Goal: Task Accomplishment & Management: Complete application form

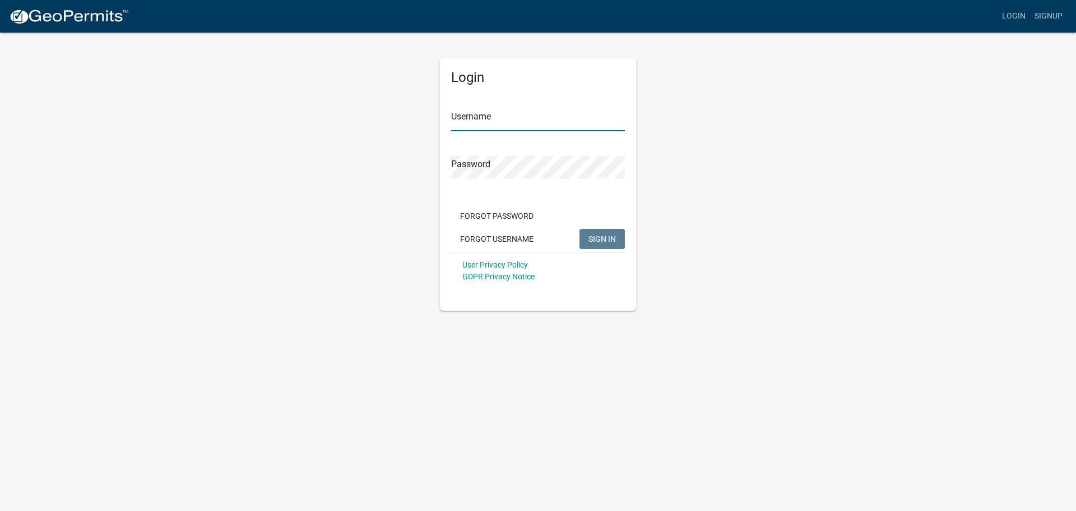
click at [468, 123] on input "Username" at bounding box center [538, 119] width 174 height 23
type input "dries"
click at [580, 229] on button "SIGN IN" at bounding box center [602, 239] width 45 height 20
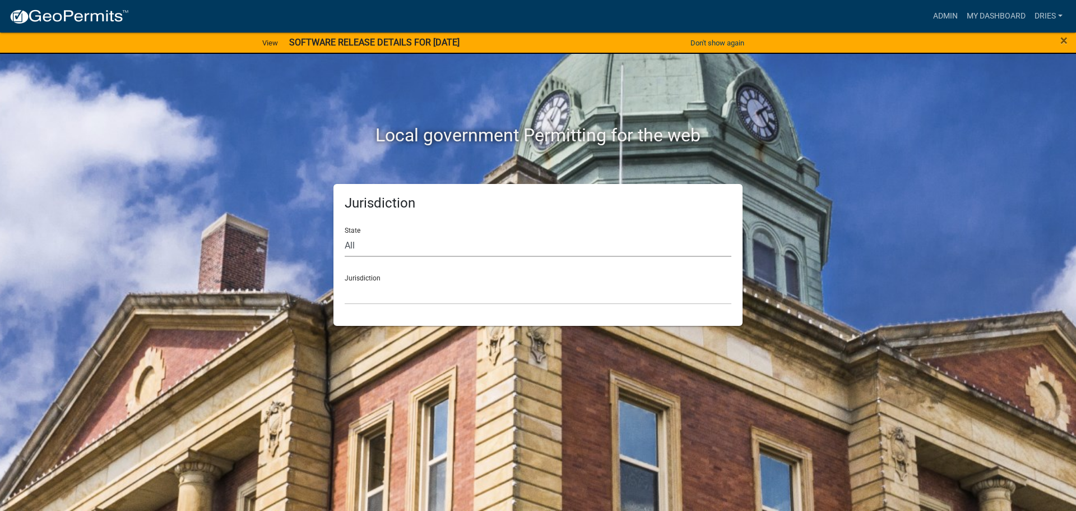
click at [431, 251] on select "All [US_STATE] [US_STATE] [US_STATE] [US_STATE] [US_STATE] [US_STATE] [US_STATE…" at bounding box center [538, 245] width 387 height 23
select select "[US_STATE]"
click at [345, 234] on select "All [US_STATE] [US_STATE] [US_STATE] [US_STATE] [US_STATE] [US_STATE] [US_STATE…" at bounding box center [538, 245] width 387 height 23
click at [393, 295] on select "[GEOGRAPHIC_DATA], [US_STATE] [GEOGRAPHIC_DATA], [US_STATE] [GEOGRAPHIC_DATA], …" at bounding box center [538, 292] width 387 height 23
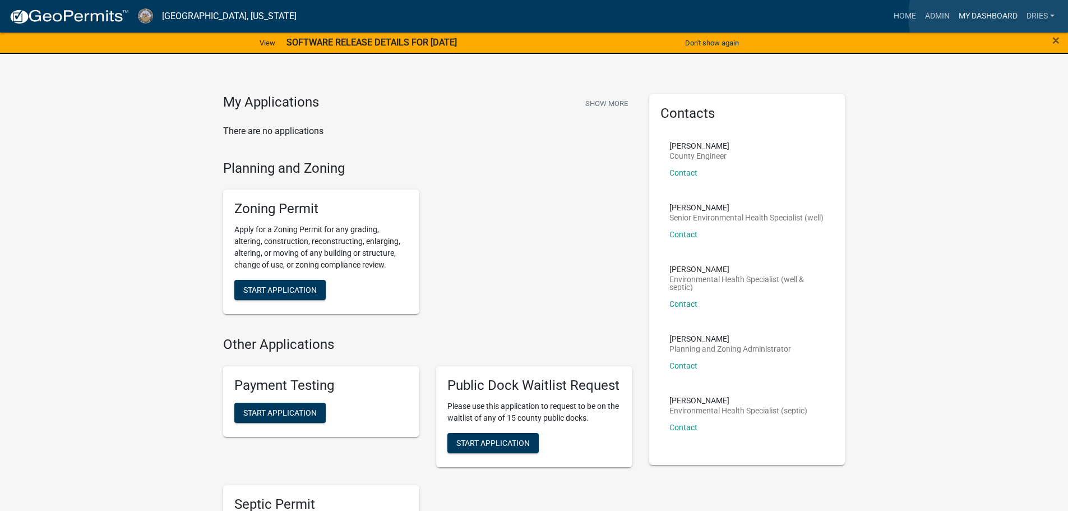
click at [993, 16] on link "My Dashboard" at bounding box center [988, 16] width 68 height 21
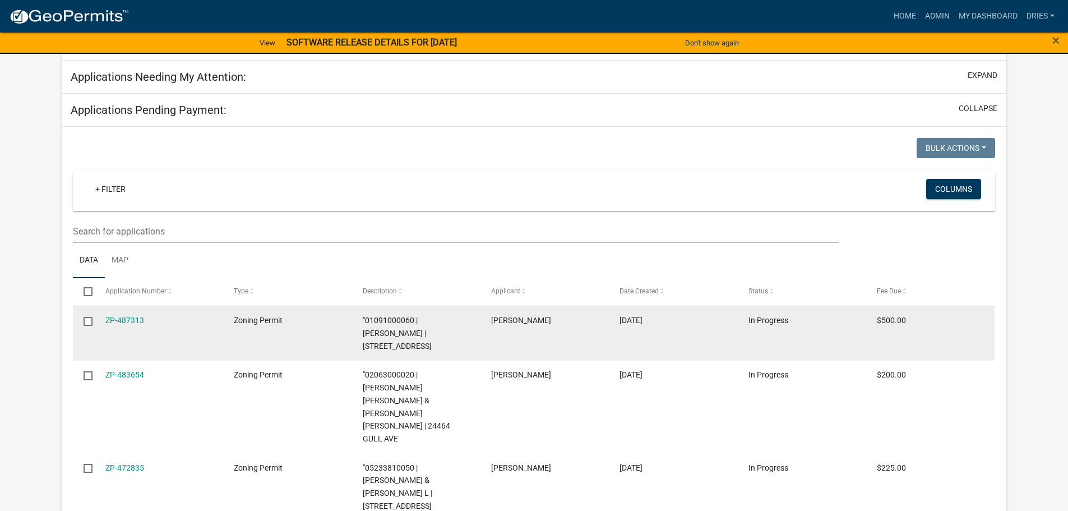
scroll to position [154, 0]
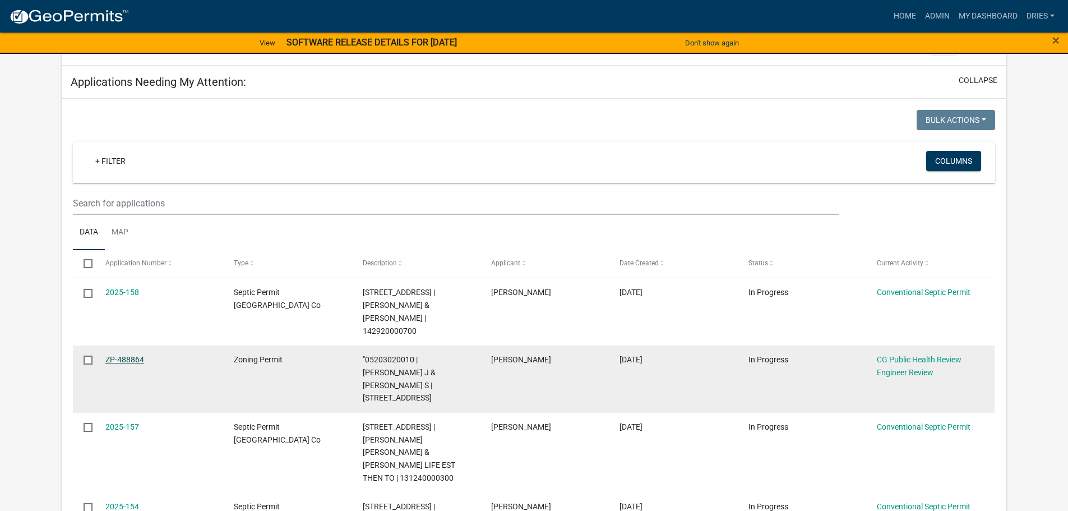
click at [129, 355] on link "ZP-488864" at bounding box center [124, 359] width 39 height 9
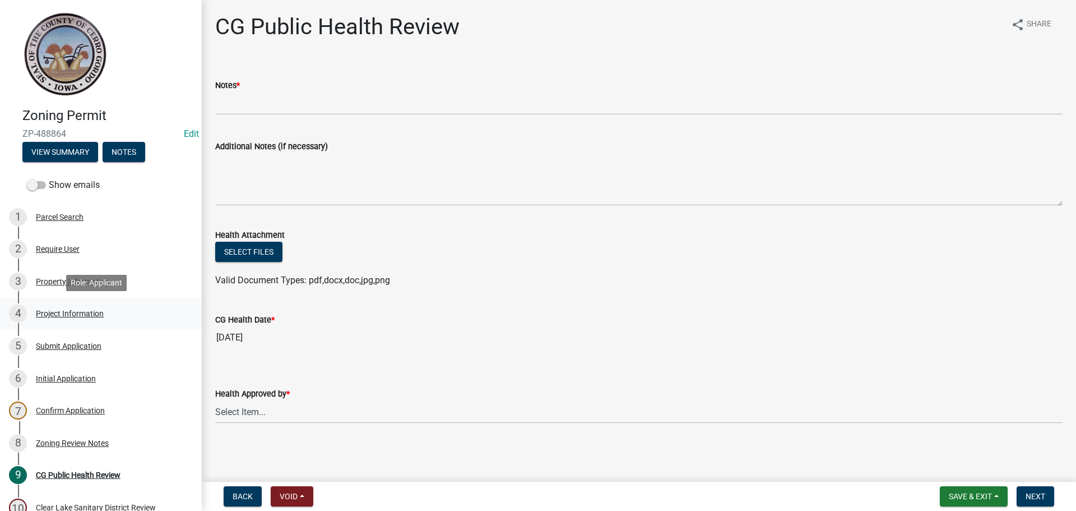
click at [64, 312] on div "Project Information" at bounding box center [70, 313] width 68 height 8
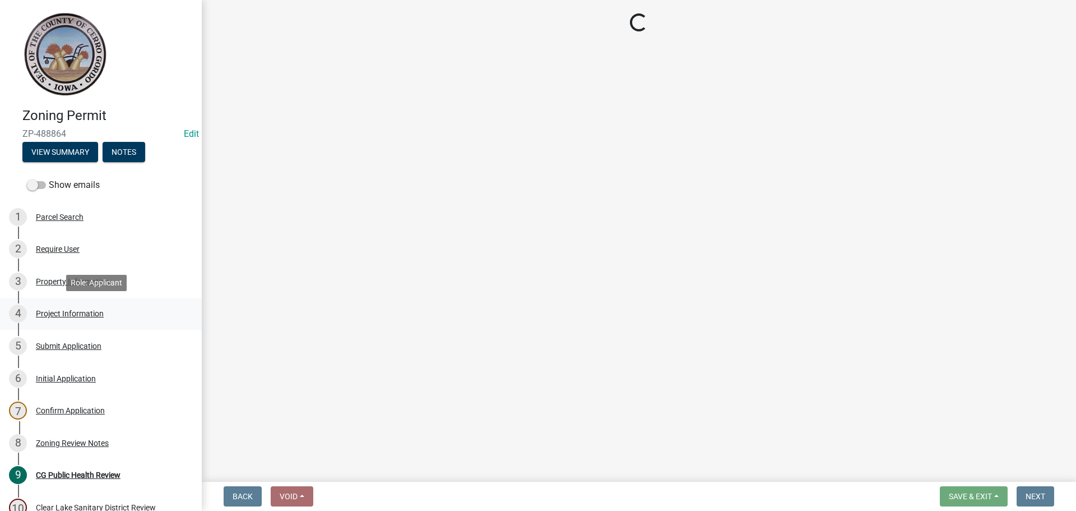
select select "554819b2-ad88-4822-88cc-75ec613e7e2a"
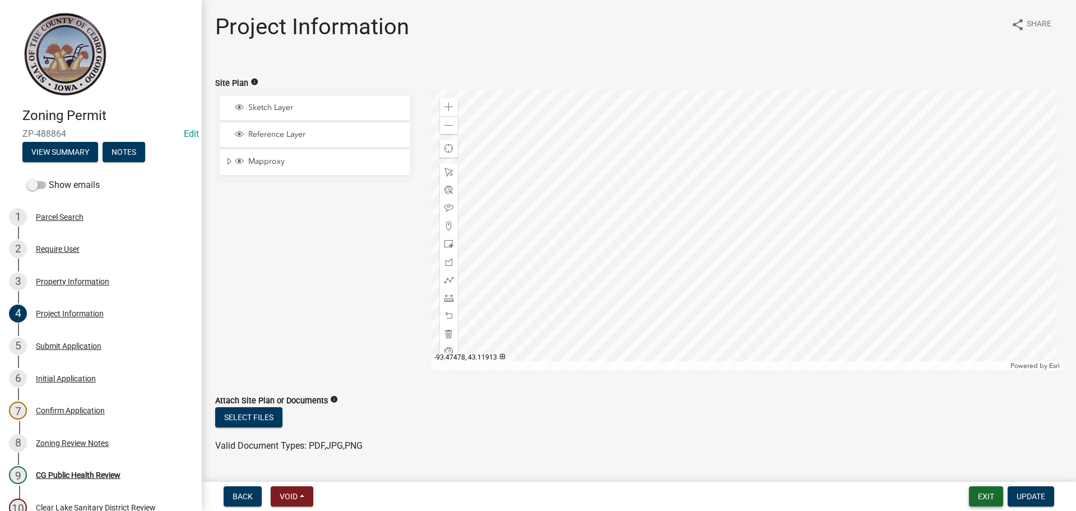
click at [989, 491] on button "Exit" at bounding box center [986, 496] width 34 height 20
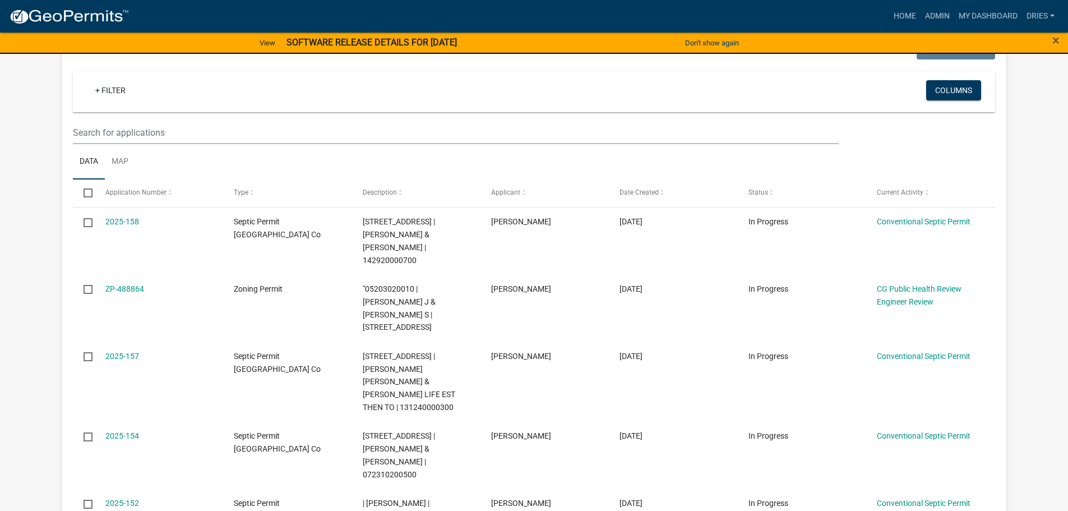
scroll to position [211, 0]
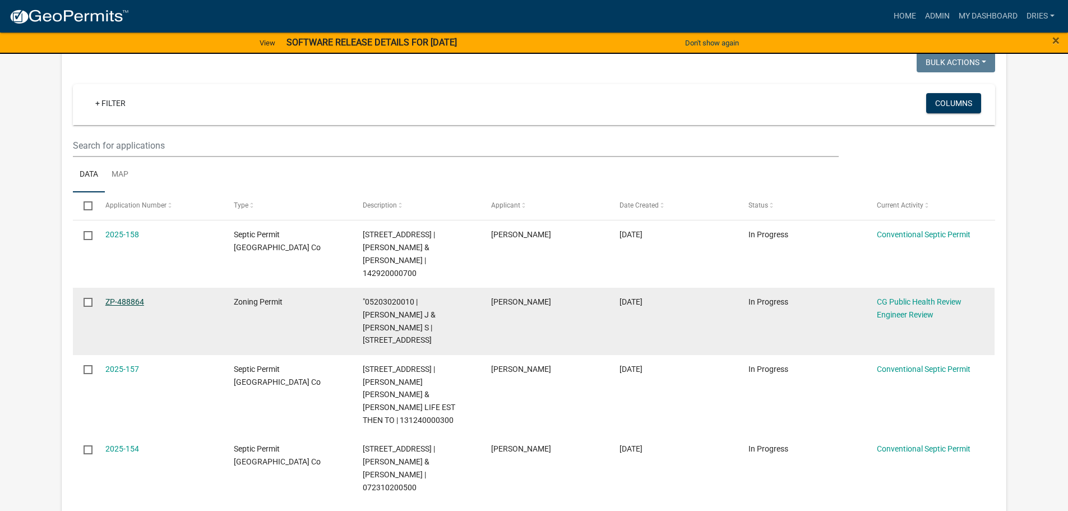
click at [133, 297] on link "ZP-488864" at bounding box center [124, 301] width 39 height 9
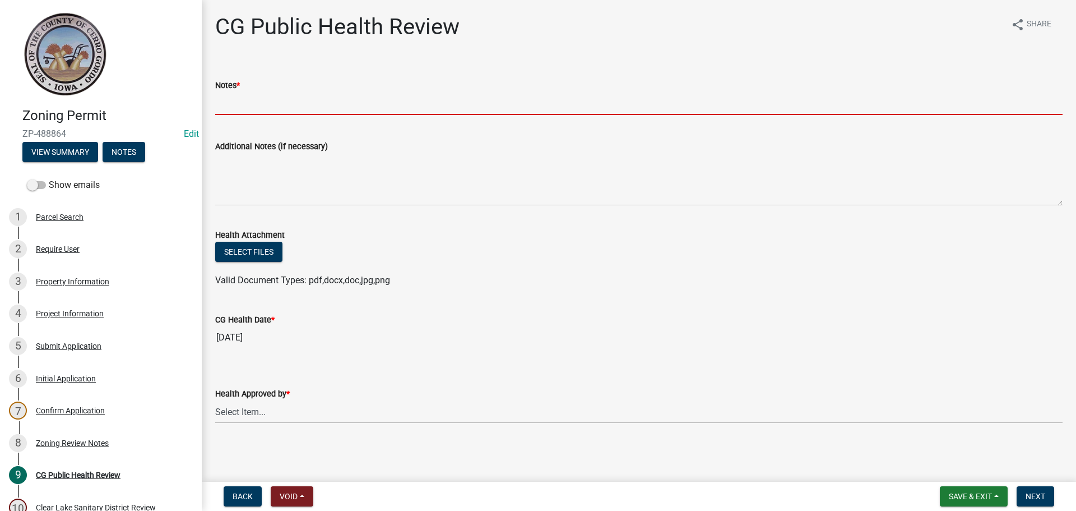
click at [251, 98] on input "Notes *" at bounding box center [638, 103] width 847 height 23
type input "NA"
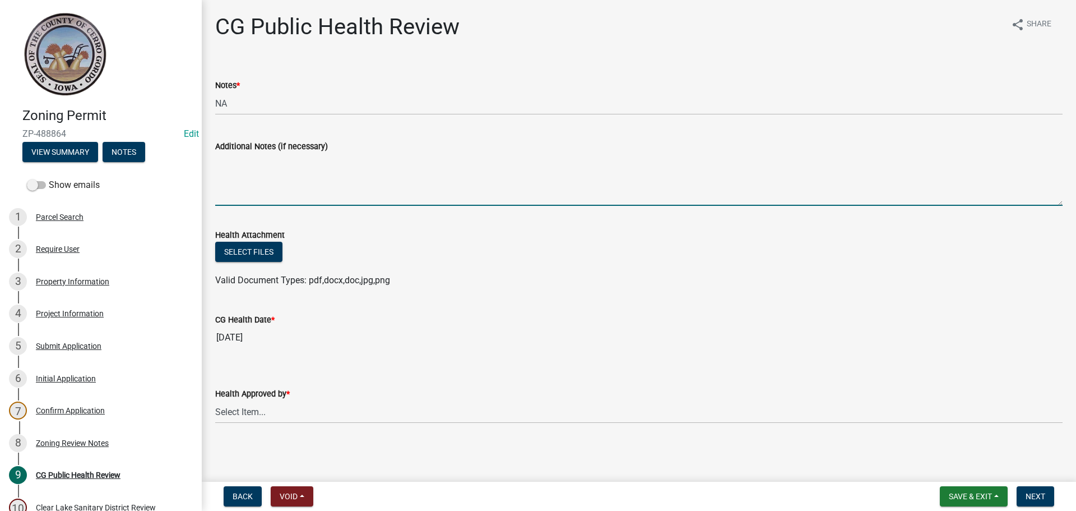
click at [264, 186] on textarea "Additional Notes (if necessary)" at bounding box center [638, 179] width 847 height 53
type textarea "Small shed"
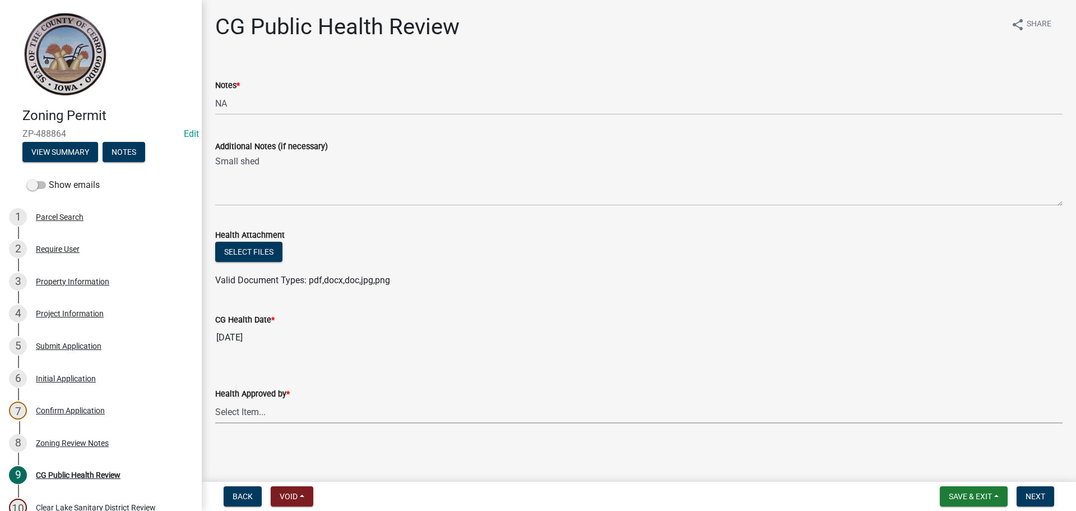
click at [375, 415] on select "Select Item... [PERSON_NAME] [PERSON_NAME] [PERSON_NAME]" at bounding box center [638, 411] width 847 height 23
click at [215, 400] on select "Select Item... [PERSON_NAME] [PERSON_NAME] [PERSON_NAME]" at bounding box center [638, 411] width 847 height 23
select select "037176cc-34bf-4da4-b28d-ae68c61bb9b8"
click at [1042, 498] on span "Next" at bounding box center [1036, 496] width 20 height 9
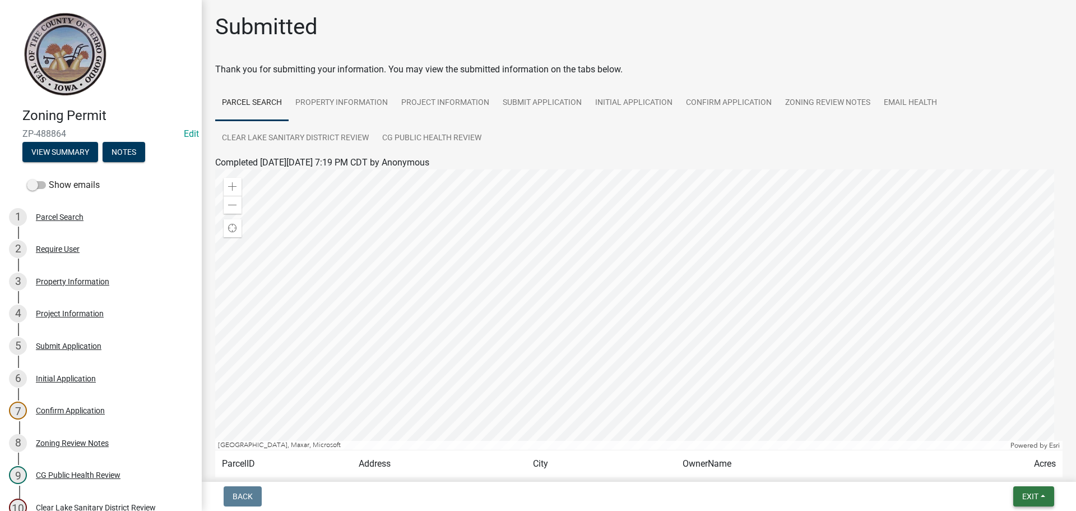
click at [1026, 495] on span "Exit" at bounding box center [1030, 496] width 16 height 9
click at [1014, 466] on button "Save & Exit" at bounding box center [1010, 466] width 90 height 27
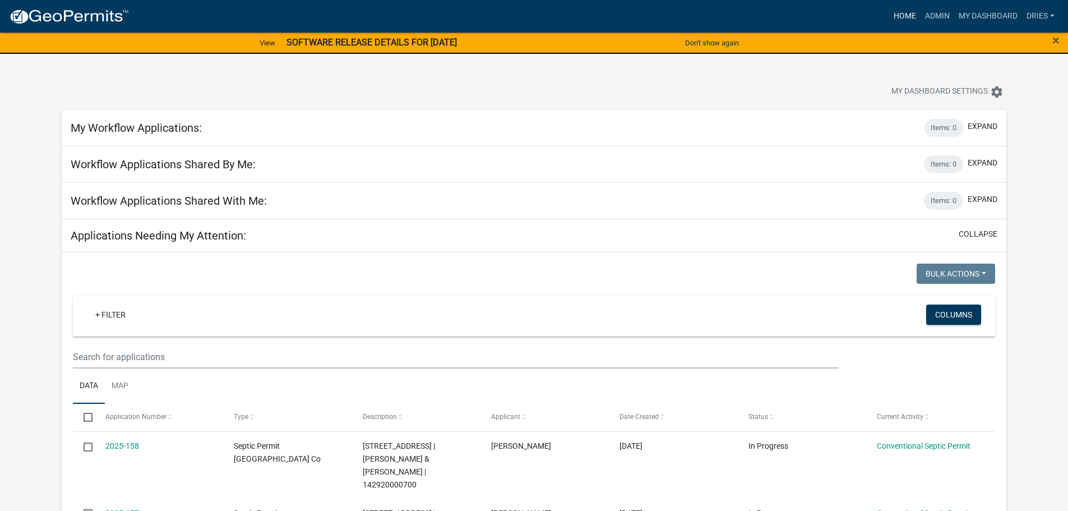
click at [902, 15] on link "Home" at bounding box center [904, 16] width 31 height 21
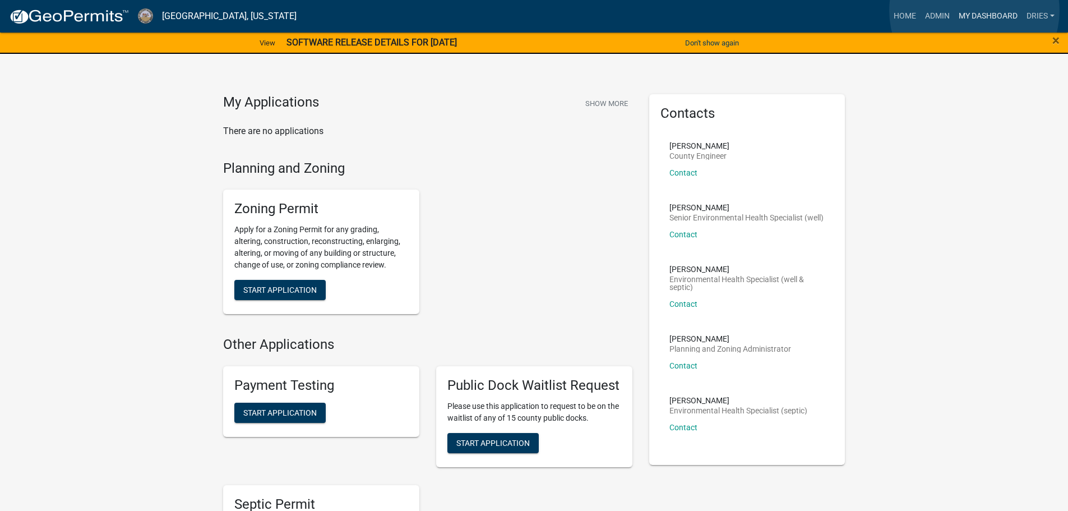
click at [974, 11] on link "My Dashboard" at bounding box center [988, 16] width 68 height 21
